Goal: Transaction & Acquisition: Purchase product/service

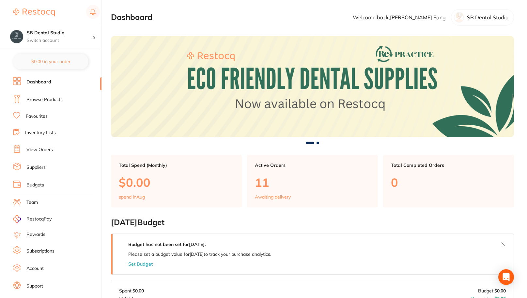
click at [36, 82] on link "Dashboard" at bounding box center [38, 82] width 25 height 7
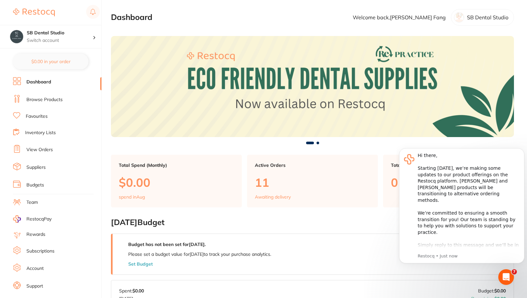
click at [35, 99] on link "Browse Products" at bounding box center [44, 99] width 36 height 7
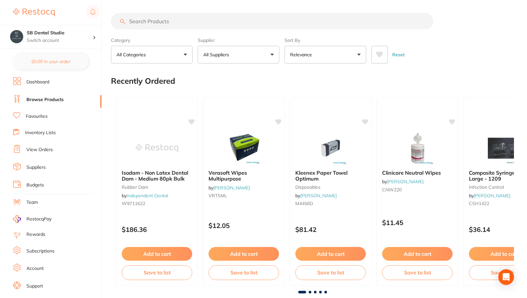
click at [155, 22] on input "search" at bounding box center [272, 21] width 323 height 16
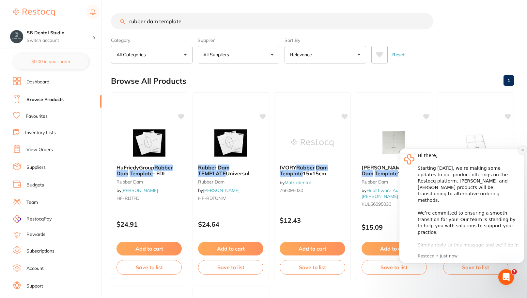
click at [524, 150] on icon "Dismiss notification" at bounding box center [523, 150] width 4 height 4
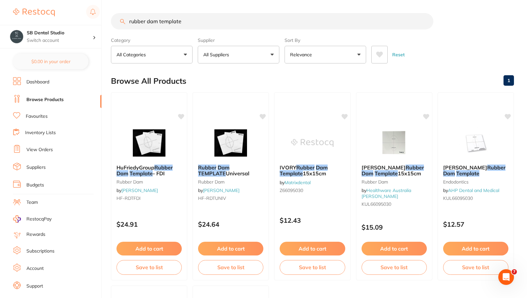
drag, startPoint x: 186, startPoint y: 21, endPoint x: 111, endPoint y: 21, distance: 75.1
click at [111, 21] on input "rubber dam template" at bounding box center [272, 21] width 323 height 16
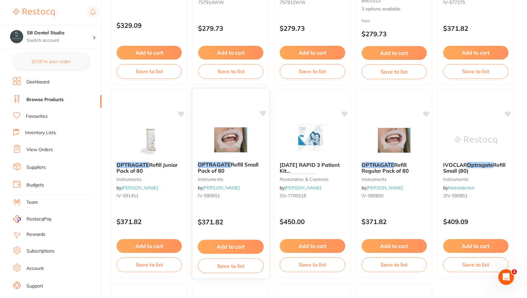
scroll to position [60, 0]
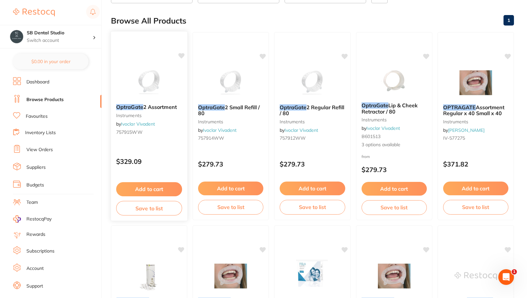
type input "Opstragate"
click at [168, 106] on span "2 Assortment" at bounding box center [160, 107] width 34 height 7
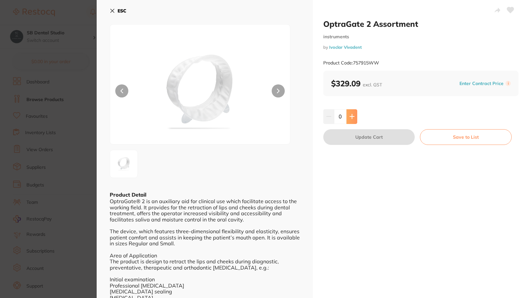
click at [351, 121] on button at bounding box center [351, 116] width 11 height 14
type input "1"
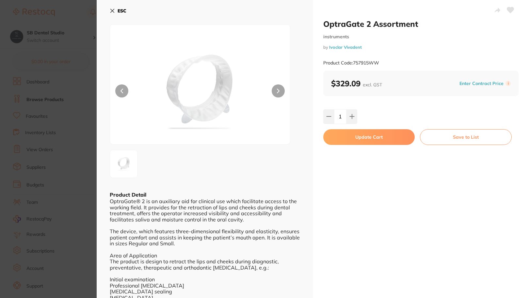
click at [116, 10] on button "ESC" at bounding box center [118, 10] width 17 height 11
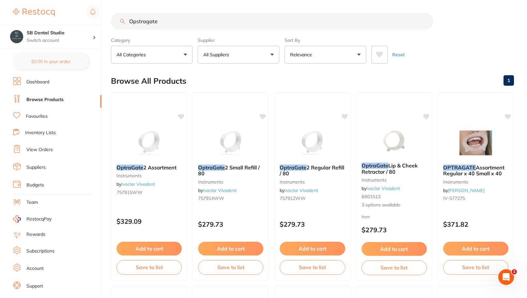
drag, startPoint x: 164, startPoint y: 22, endPoint x: 116, endPoint y: 26, distance: 48.2
click at [116, 26] on input "Opstragate" at bounding box center [272, 21] width 323 height 16
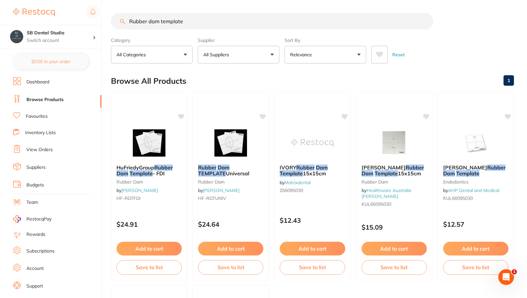
drag, startPoint x: 198, startPoint y: 20, endPoint x: 111, endPoint y: 20, distance: 86.5
click at [111, 20] on input "Rubber dam template" at bounding box center [272, 21] width 323 height 16
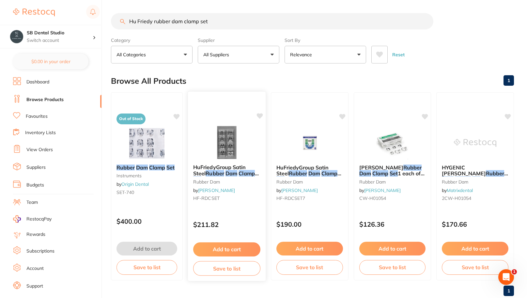
scroll to position [16, 0]
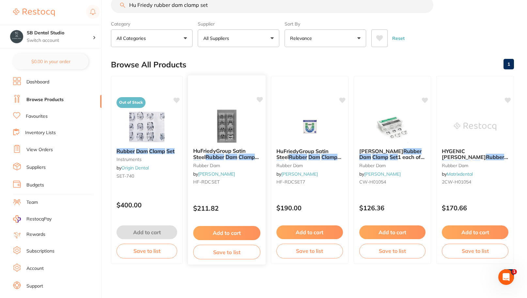
click at [239, 156] on em "Clamp" at bounding box center [247, 156] width 16 height 7
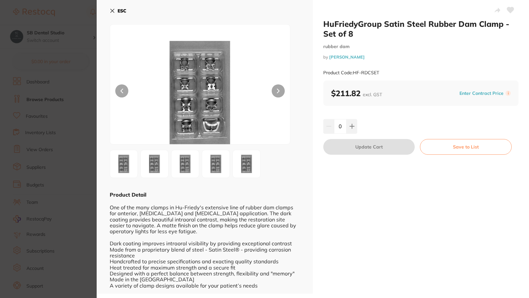
click at [158, 164] on img at bounding box center [155, 164] width 24 height 24
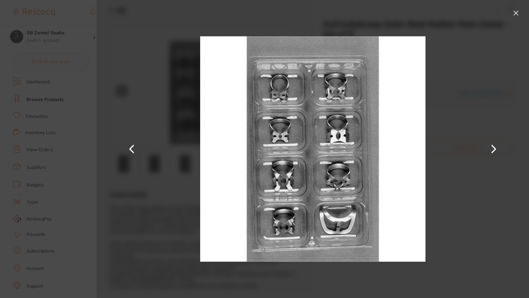
click at [514, 13] on button at bounding box center [516, 13] width 10 height 10
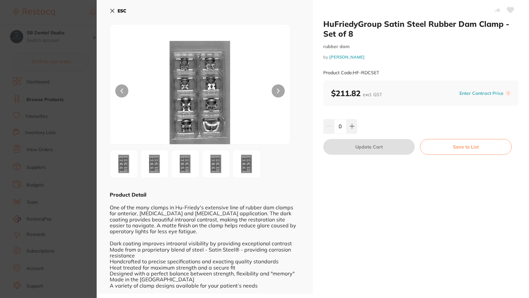
click at [119, 10] on b "ESC" at bounding box center [122, 11] width 9 height 6
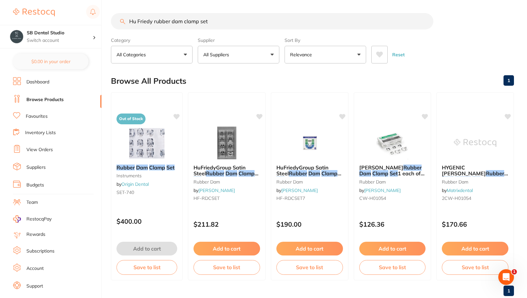
drag, startPoint x: 207, startPoint y: 22, endPoint x: 198, endPoint y: 23, distance: 9.2
click at [198, 23] on input "Hu Friedy rubber dam clamp set" at bounding box center [272, 21] width 323 height 16
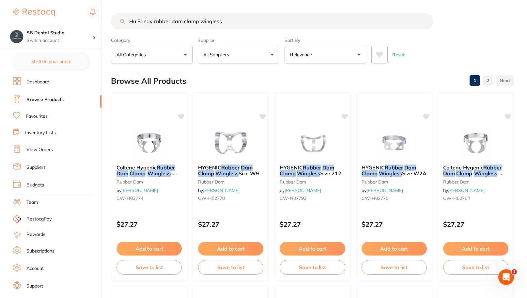
drag, startPoint x: 226, startPoint y: 21, endPoint x: 114, endPoint y: 21, distance: 112.7
click at [114, 21] on input "Hu Friedy rubber dam clamp wingless" at bounding box center [272, 21] width 323 height 16
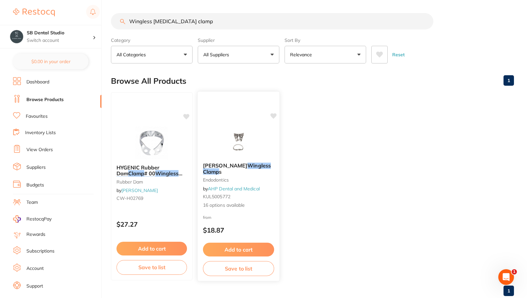
click at [231, 165] on span "[PERSON_NAME]" at bounding box center [225, 165] width 44 height 7
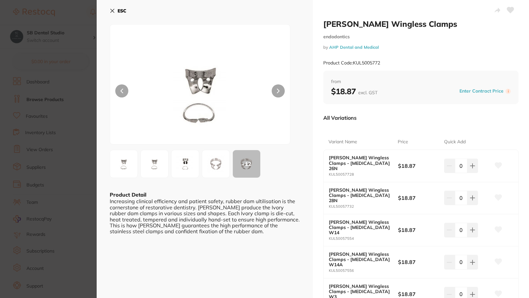
click at [211, 167] on img at bounding box center [216, 164] width 24 height 24
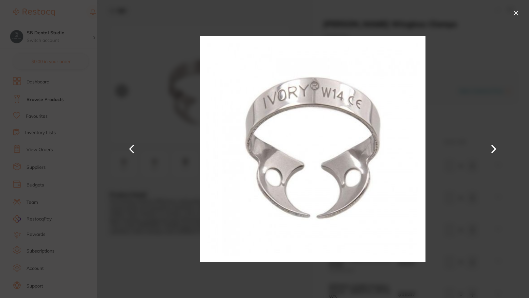
click at [515, 11] on button at bounding box center [516, 13] width 10 height 10
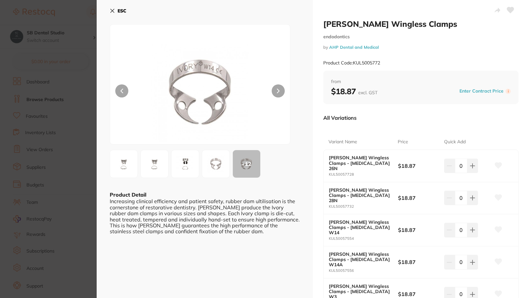
click at [126, 10] on b "ESC" at bounding box center [122, 11] width 9 height 6
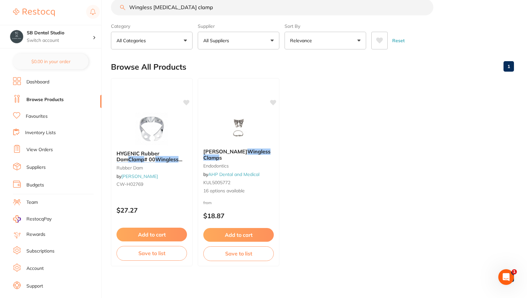
drag, startPoint x: 177, startPoint y: 8, endPoint x: 154, endPoint y: 10, distance: 23.0
click at [154, 10] on input "Wingless [MEDICAL_DATA] clamp" at bounding box center [272, 7] width 323 height 16
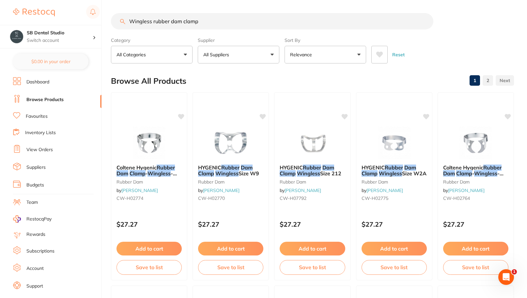
drag, startPoint x: 202, startPoint y: 22, endPoint x: 110, endPoint y: 18, distance: 91.8
click at [110, 18] on div "$0.00 SB Dental Studio Switch account SB Dental Studio $0.00 in your order Dash…" at bounding box center [263, 149] width 527 height 298
paste input "[PERSON_NAME] Soft clamps"
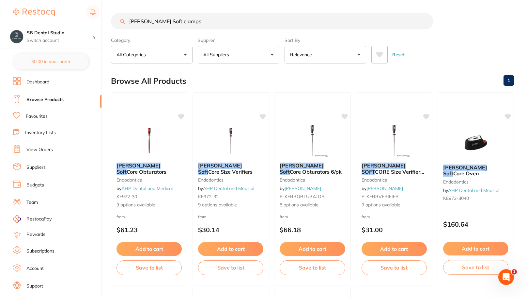
drag, startPoint x: 182, startPoint y: 22, endPoint x: 105, endPoint y: 18, distance: 76.5
click at [105, 18] on div "$0.00 SB Dental Studio Switch account SB Dental Studio $0.00 in your order Dash…" at bounding box center [263, 149] width 527 height 298
paste input "Rubber Dam Template"
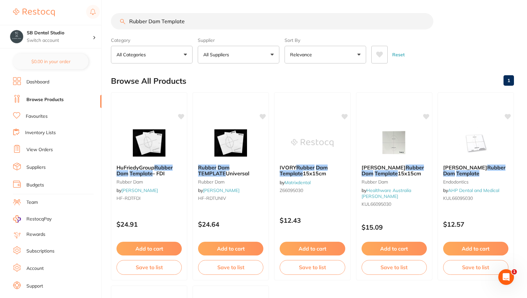
drag, startPoint x: 189, startPoint y: 22, endPoint x: 106, endPoint y: 25, distance: 83.7
click at [106, 25] on div "$0.00 SB Dental Studio Switch account SB Dental Studio $0.00 in your order Dash…" at bounding box center [263, 149] width 527 height 298
paste input "HF-RDCSET"
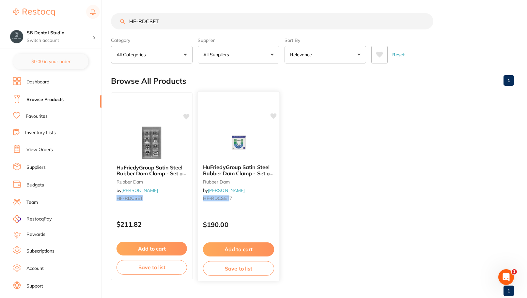
click at [247, 167] on span "HuFriedyGroup Satin Steel Rubber Dam Clamp - Set of 7" at bounding box center [238, 173] width 71 height 19
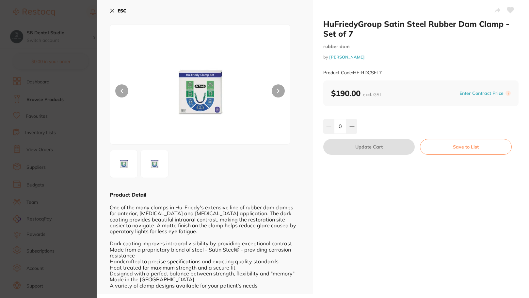
scroll to position [1, 0]
click at [149, 166] on img at bounding box center [155, 163] width 24 height 24
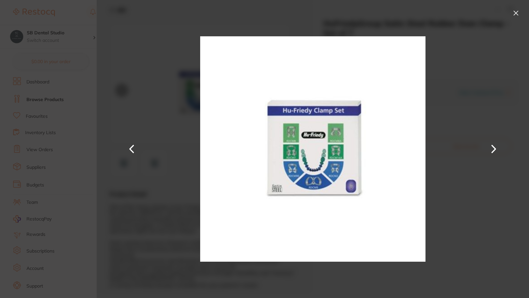
click at [516, 13] on button at bounding box center [516, 13] width 10 height 10
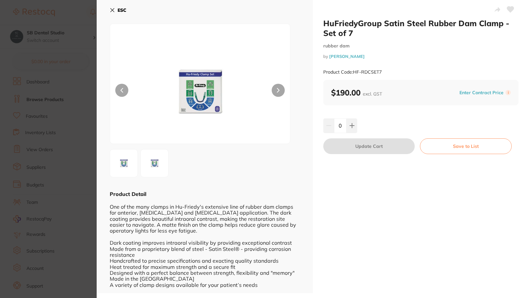
click at [114, 12] on icon at bounding box center [112, 10] width 5 height 5
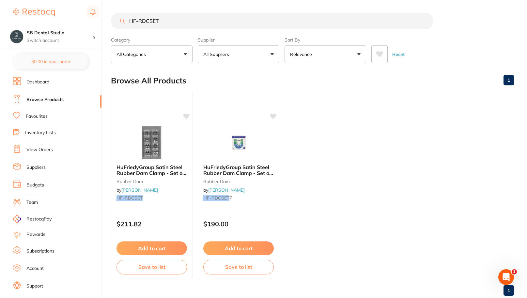
drag, startPoint x: 177, startPoint y: 23, endPoint x: 115, endPoint y: 14, distance: 62.0
click at [115, 14] on input "HF-RDCSET" at bounding box center [272, 21] width 323 height 16
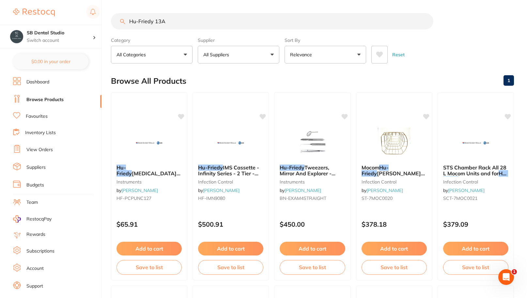
scroll to position [0, 0]
click at [183, 22] on input "Hu-Friedy 13A" at bounding box center [272, 21] width 323 height 16
drag, startPoint x: 183, startPoint y: 24, endPoint x: 129, endPoint y: 17, distance: 54.6
click at [129, 17] on input "Hu-Friedy 13A clamp" at bounding box center [272, 21] width 323 height 16
type input "S"
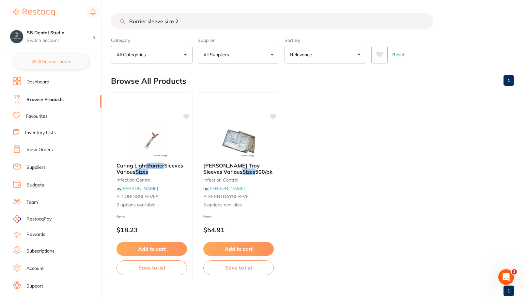
click at [129, 21] on input "Barrier sleeve size 2" at bounding box center [272, 21] width 323 height 16
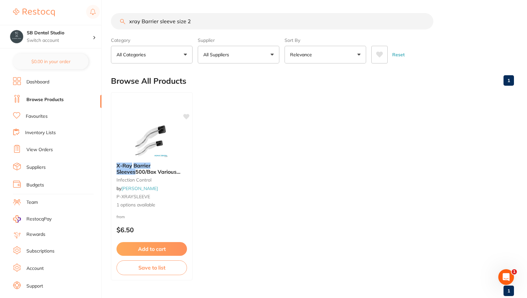
drag, startPoint x: 197, startPoint y: 18, endPoint x: 112, endPoint y: 21, distance: 85.3
click at [112, 21] on input "xray Barrier sleeve size 2" at bounding box center [272, 21] width 323 height 16
type input "extra fine egg bur"
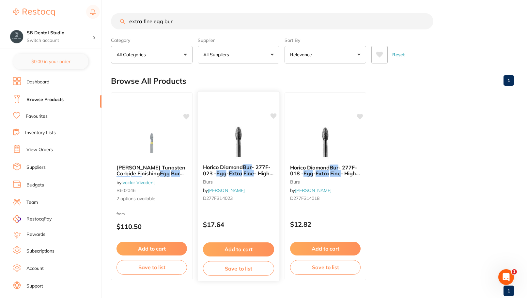
click at [241, 167] on span "Horico Diamond" at bounding box center [223, 167] width 40 height 7
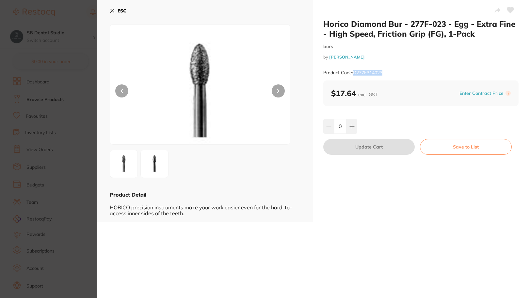
drag, startPoint x: 354, startPoint y: 72, endPoint x: 384, endPoint y: 74, distance: 30.5
click at [384, 74] on div "Product Code: D277F314023" at bounding box center [420, 73] width 195 height 16
click at [118, 11] on b "ESC" at bounding box center [122, 11] width 9 height 6
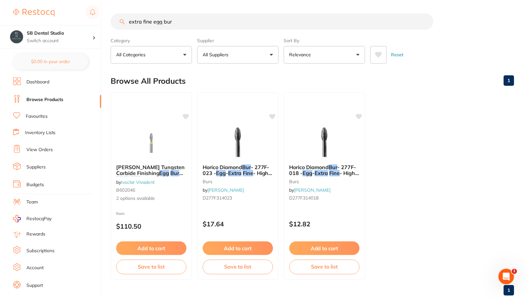
scroll to position [1, 0]
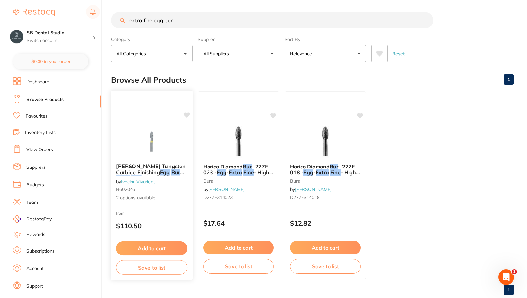
click at [160, 171] on em "Egg" at bounding box center [165, 172] width 10 height 7
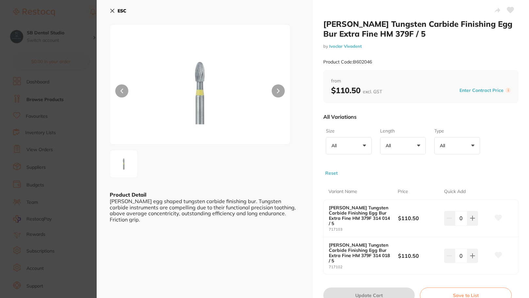
click at [117, 11] on button "ESC" at bounding box center [118, 10] width 17 height 11
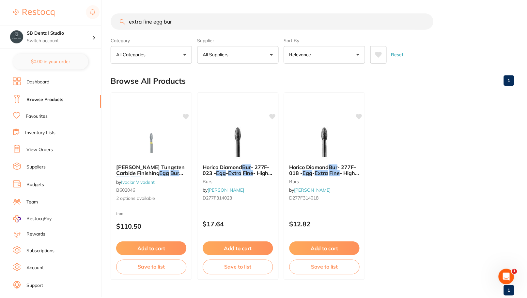
scroll to position [1, 0]
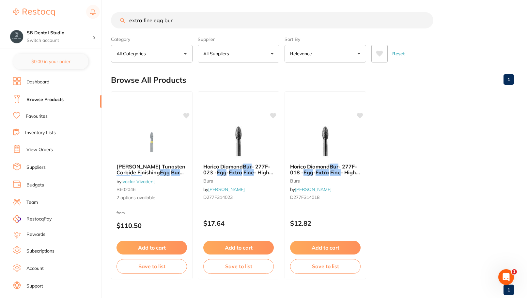
drag, startPoint x: 179, startPoint y: 24, endPoint x: 116, endPoint y: 22, distance: 63.0
click at [116, 22] on input "extra fine egg bur" at bounding box center [272, 20] width 323 height 16
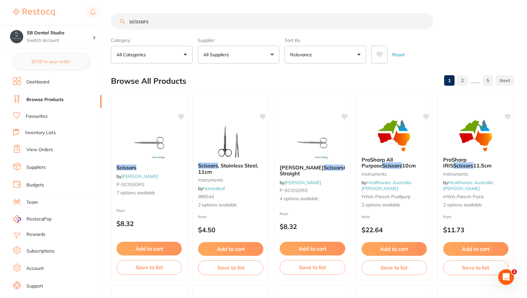
click at [128, 20] on input "scissors" at bounding box center [272, 21] width 323 height 16
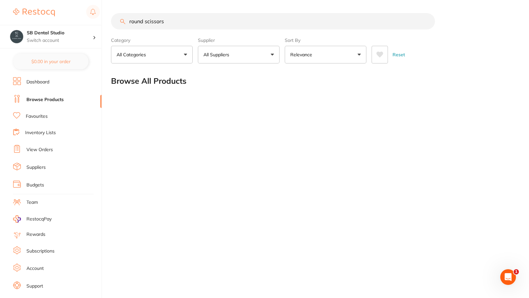
type input "round scissors"
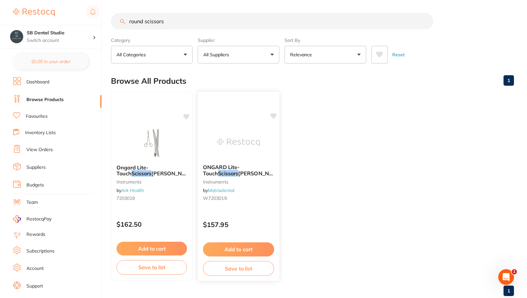
scroll to position [16, 0]
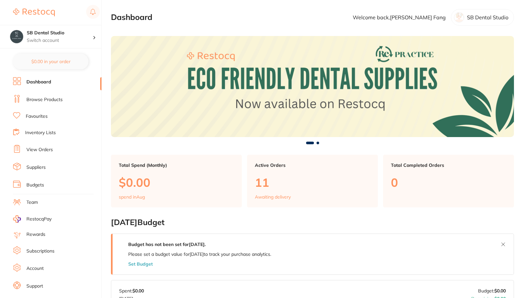
click at [47, 98] on link "Browse Products" at bounding box center [44, 99] width 36 height 7
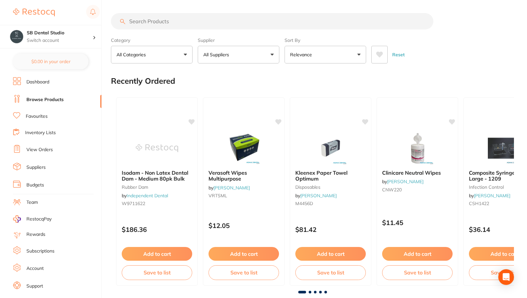
click at [164, 22] on input "search" at bounding box center [272, 21] width 323 height 16
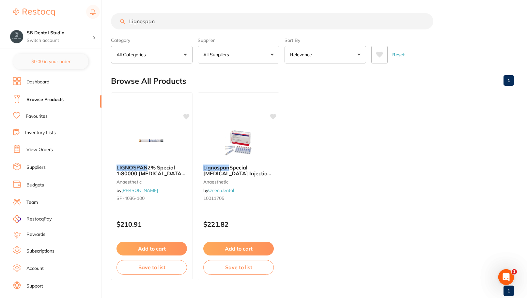
drag, startPoint x: 156, startPoint y: 21, endPoint x: 67, endPoint y: 17, distance: 89.9
click at [67, 17] on div "$0.00 SB Dental Studio Switch account SB Dental Studio $0.00 in your order Dash…" at bounding box center [263, 149] width 527 height 298
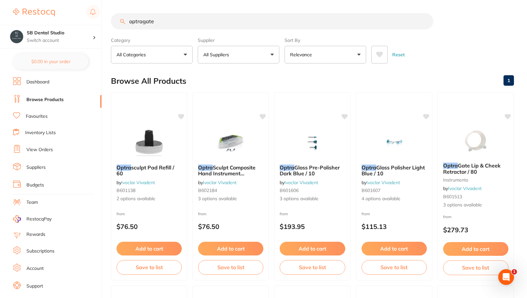
type input "optragate"
